Goal: Task Accomplishment & Management: Manage account settings

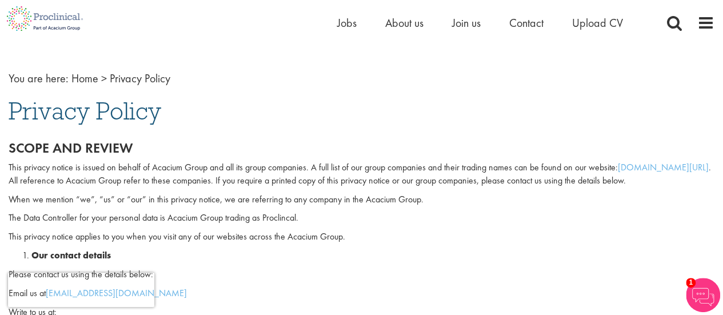
scroll to position [19, 0]
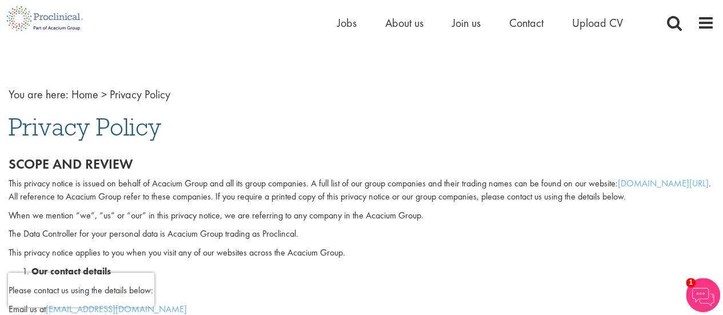
click at [346, 21] on span "Jobs" at bounding box center [346, 22] width 19 height 15
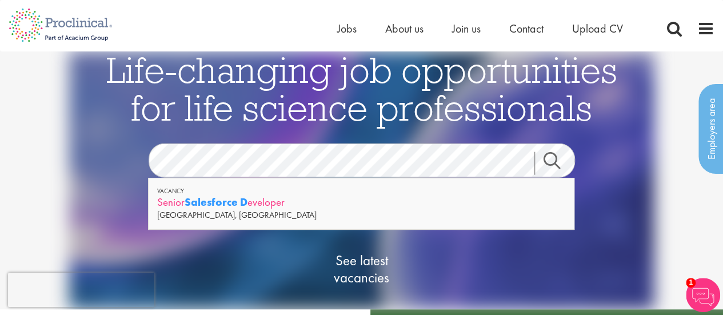
click at [342, 204] on div "Senior Salesforce D [PERSON_NAME]" at bounding box center [361, 202] width 408 height 14
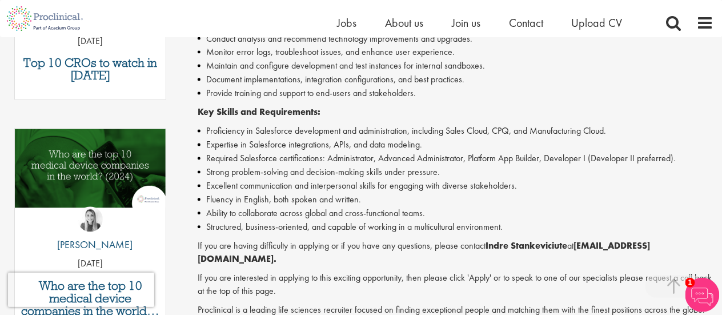
scroll to position [568, 0]
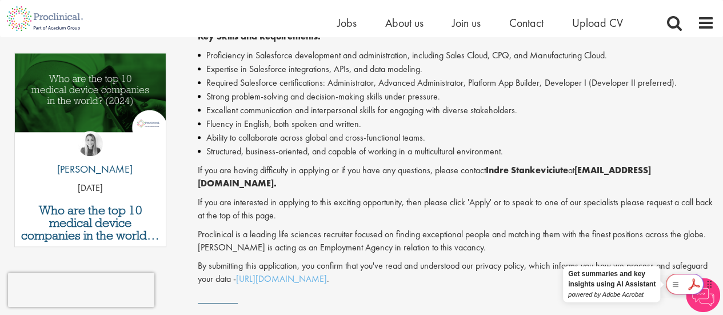
click at [689, 285] on div at bounding box center [685, 284] width 38 height 21
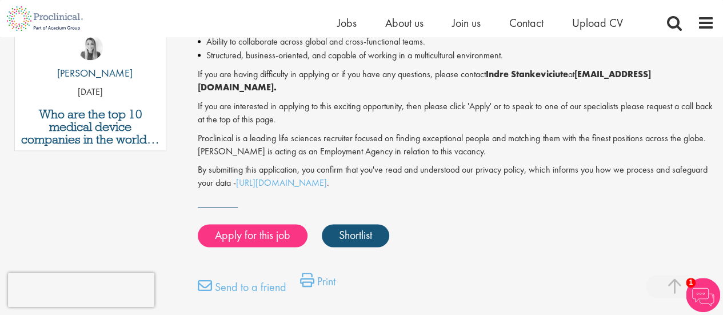
scroll to position [672, 0]
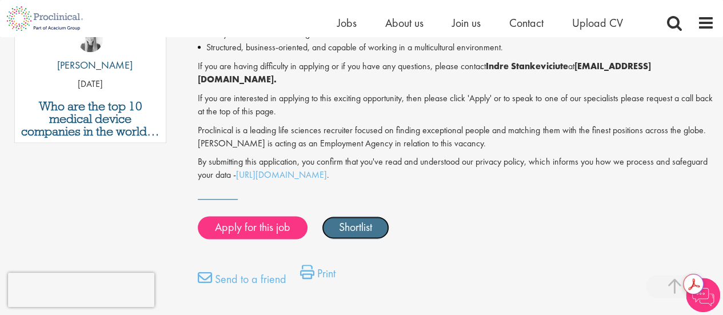
drag, startPoint x: 368, startPoint y: 229, endPoint x: 378, endPoint y: 228, distance: 9.2
click at [368, 229] on link "Shortlist" at bounding box center [355, 227] width 67 height 23
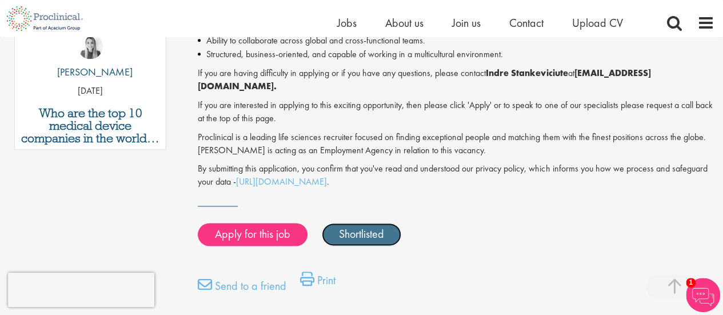
scroll to position [601, 0]
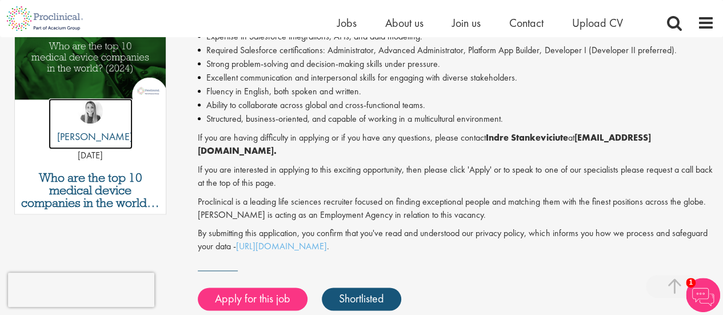
click at [90, 110] on img at bounding box center [90, 110] width 25 height 25
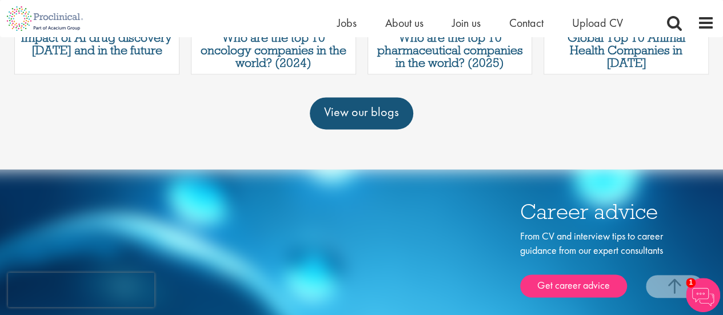
scroll to position [1017, 0]
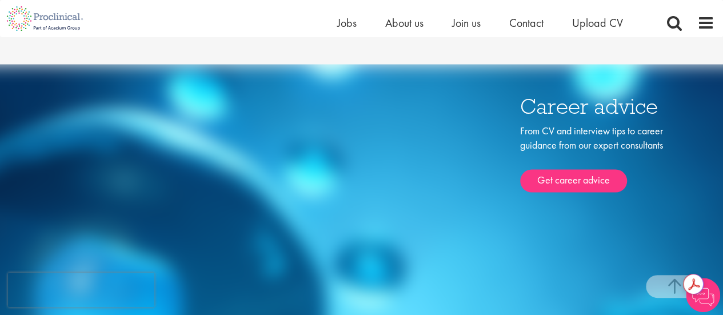
click at [540, 259] on div "Career advice From CV and interview tips to career guidance from our expert con…" at bounding box center [361, 194] width 723 height 260
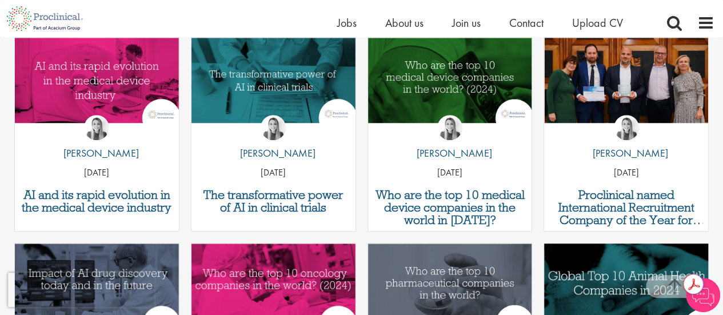
scroll to position [551, 0]
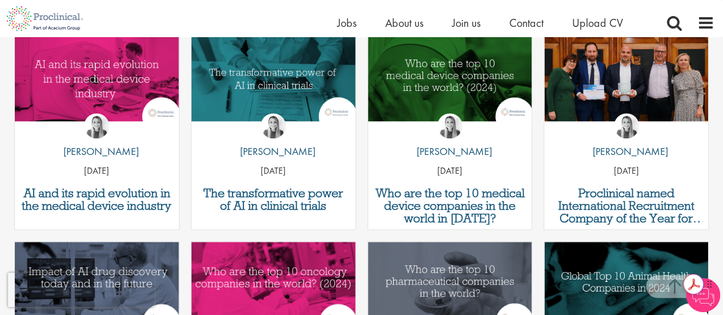
click at [709, 292] on html "This website uses cookies. By continuing to use this site, you are giving your …" at bounding box center [361, 201] width 723 height 1504
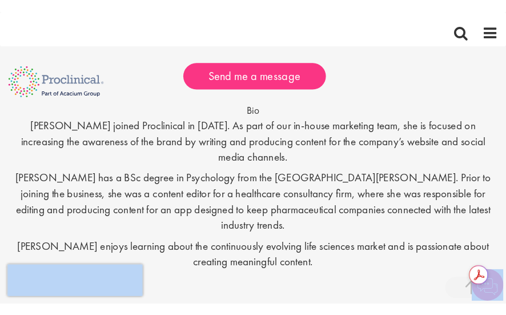
scroll to position [572, 0]
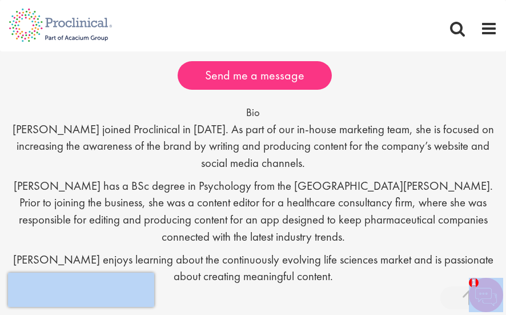
click at [475, 282] on span "1" at bounding box center [474, 283] width 10 height 10
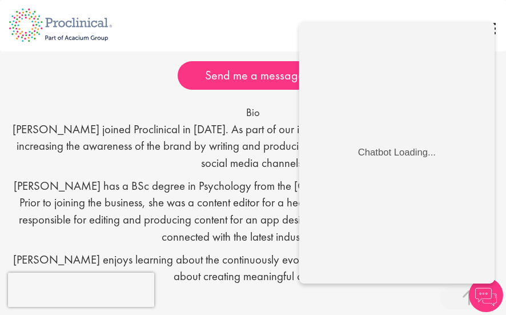
scroll to position [0, 0]
click at [223, 169] on p "Hannah joined Proclinical in 2020. As part of our in-house marketing team, she …" at bounding box center [253, 146] width 489 height 51
